Goal: Navigation & Orientation: Find specific page/section

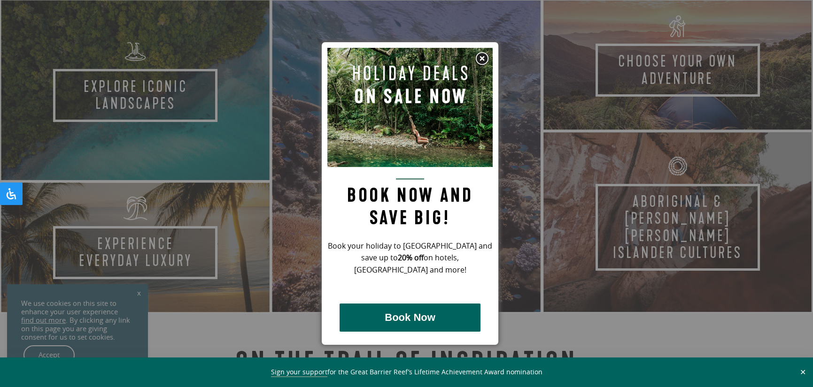
scroll to position [470, 0]
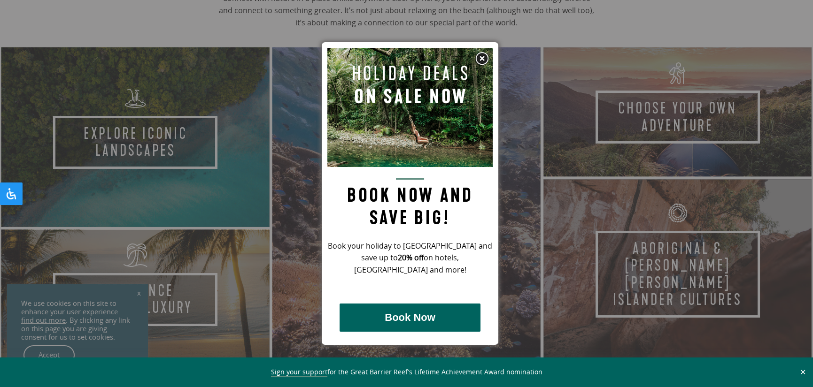
click at [480, 59] on img at bounding box center [482, 59] width 14 height 14
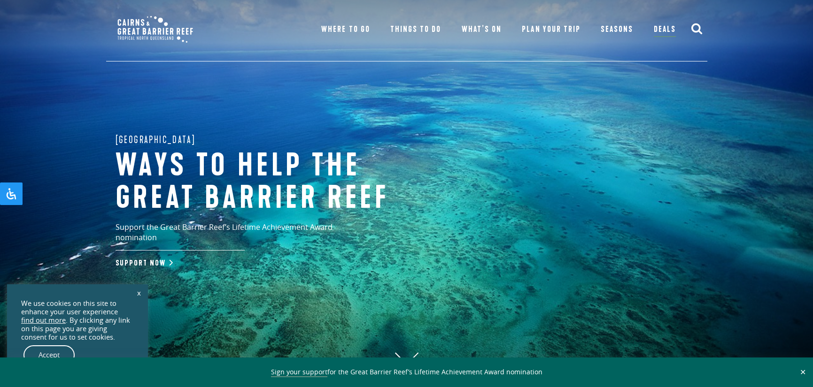
scroll to position [0, 0]
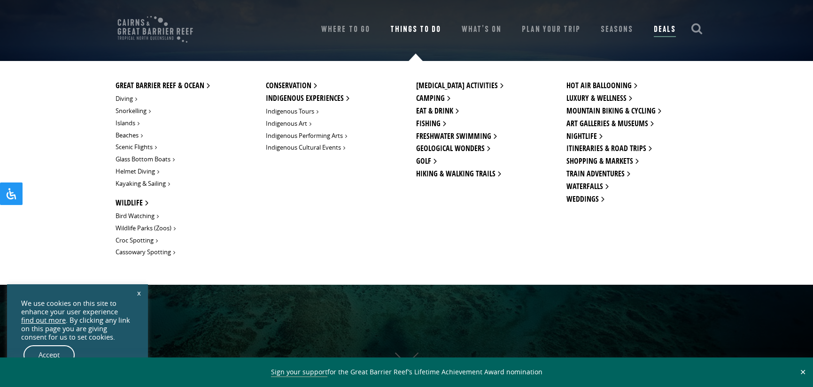
click at [408, 32] on link "Things To Do" at bounding box center [415, 29] width 51 height 13
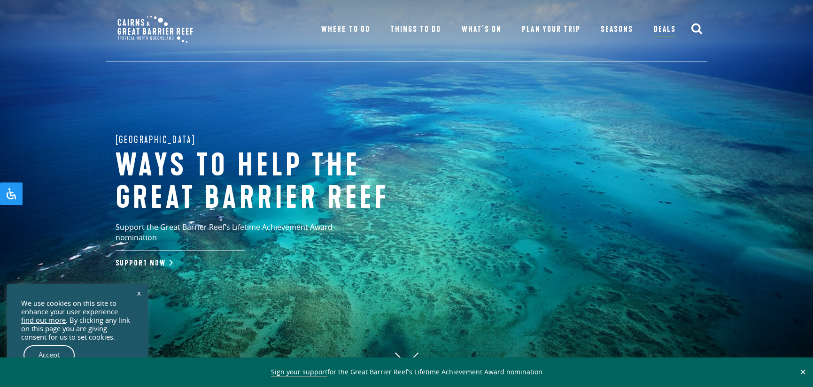
click at [665, 27] on link "Deals" at bounding box center [665, 30] width 22 height 14
